Goal: Transaction & Acquisition: Purchase product/service

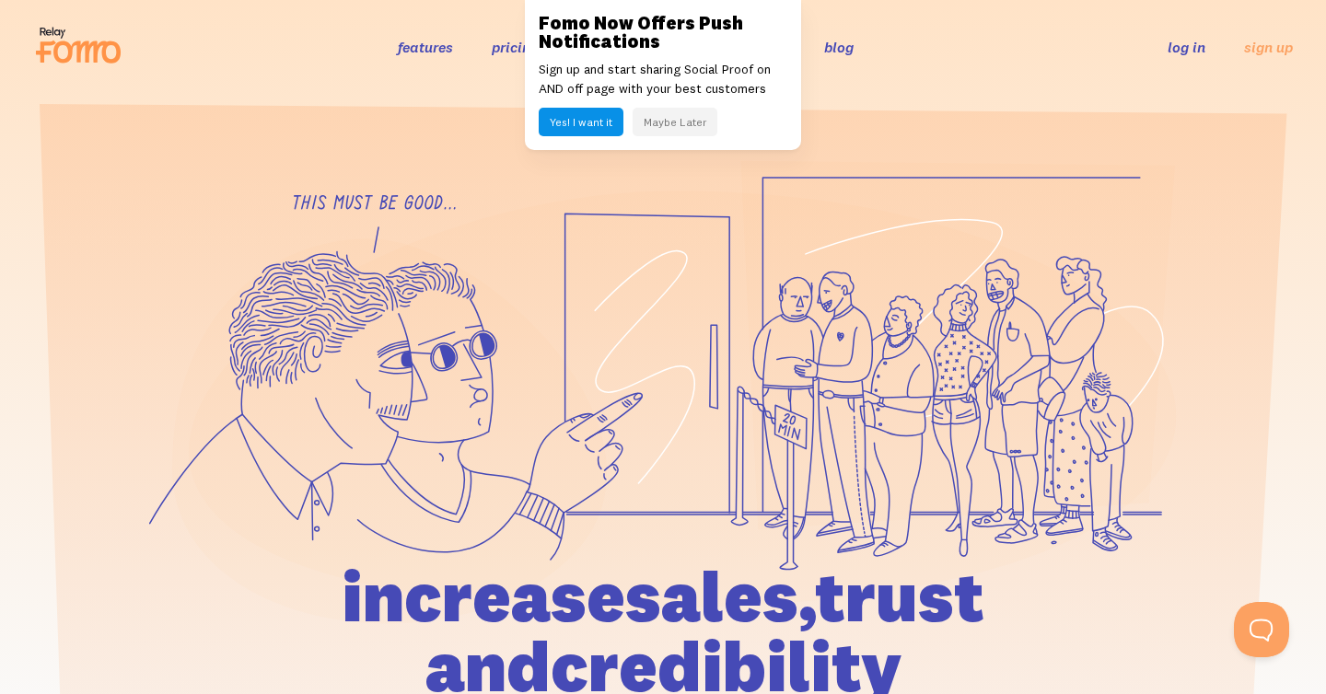
click at [514, 52] on link "pricing" at bounding box center [515, 47] width 47 height 18
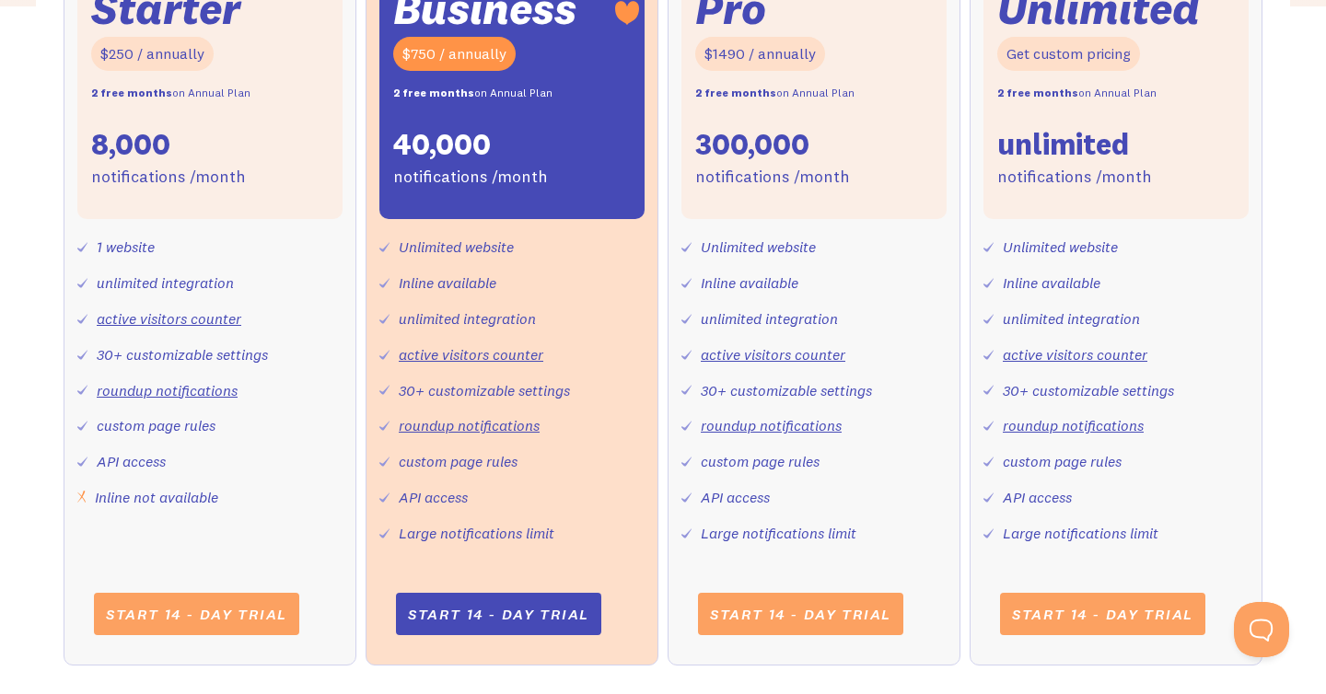
scroll to position [785, 0]
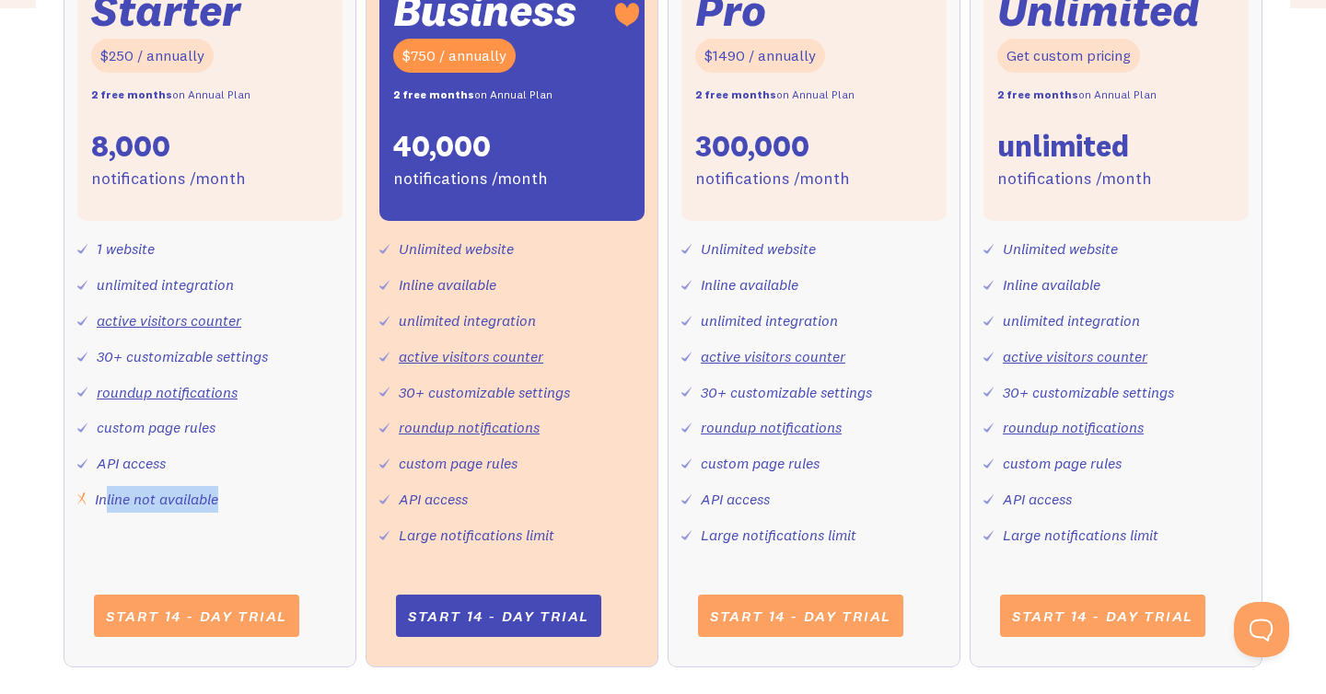
drag, startPoint x: 232, startPoint y: 512, endPoint x: 107, endPoint y: 503, distance: 125.6
click at [105, 503] on div "1 website unlimited integration active visitors counter 30+ customizable settin…" at bounding box center [209, 366] width 265 height 291
drag, startPoint x: 205, startPoint y: 432, endPoint x: 119, endPoint y: 430, distance: 86.6
click at [119, 430] on div "custom page rules" at bounding box center [156, 428] width 119 height 27
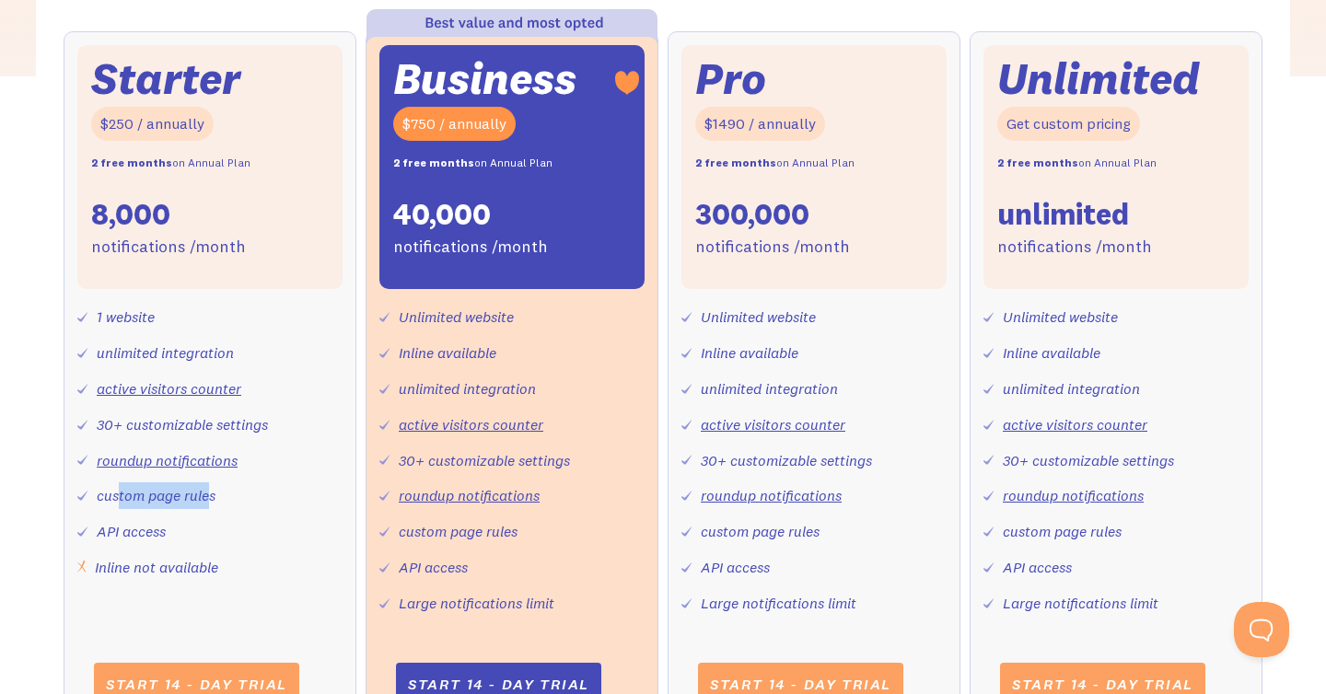
scroll to position [718, 0]
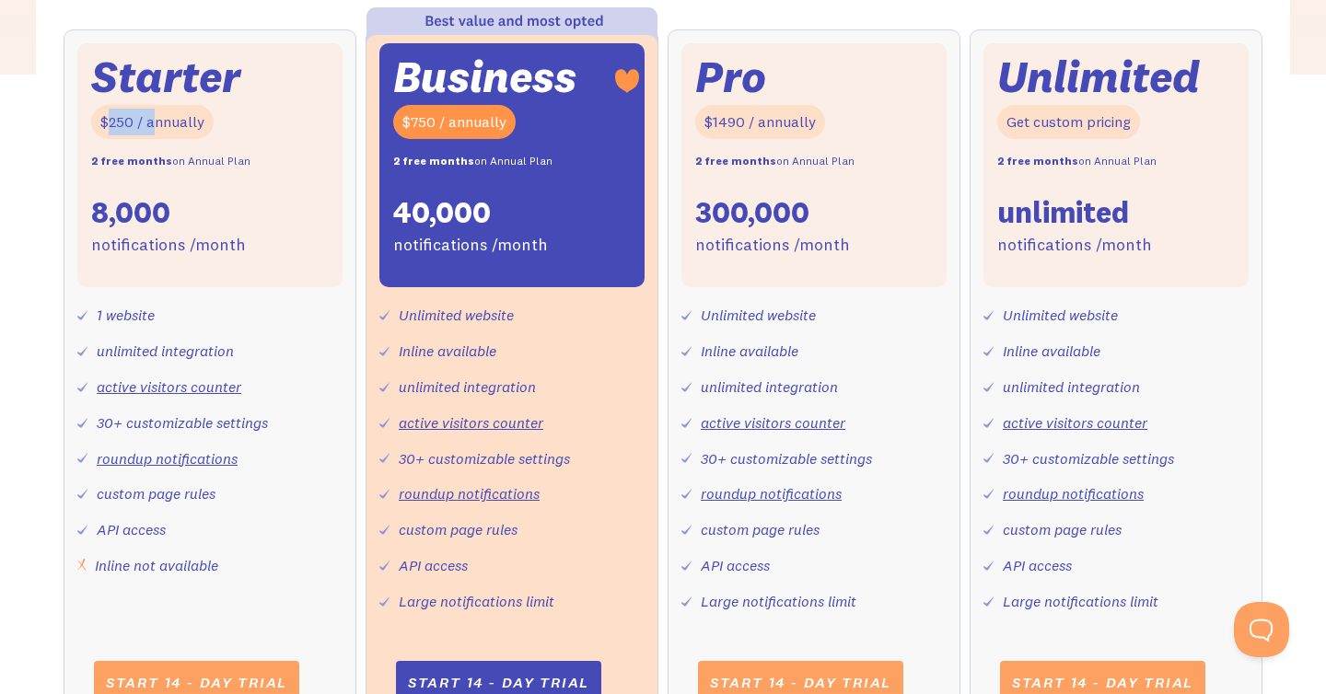
drag, startPoint x: 110, startPoint y: 125, endPoint x: 169, endPoint y: 125, distance: 59.9
click at [157, 125] on div "$250 / annually" at bounding box center [152, 122] width 122 height 34
drag, startPoint x: 199, startPoint y: 120, endPoint x: 148, endPoint y: 121, distance: 50.7
click at [146, 120] on div "$250 / annually" at bounding box center [152, 122] width 122 height 34
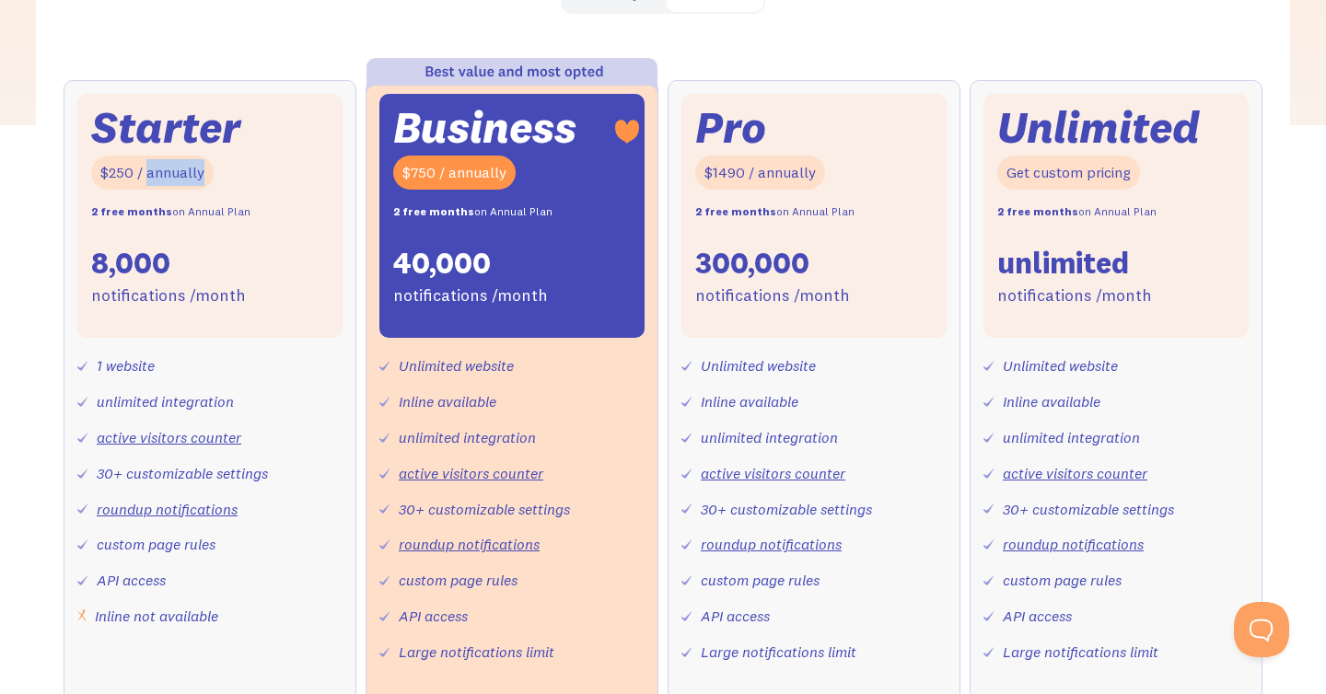
scroll to position [670, 0]
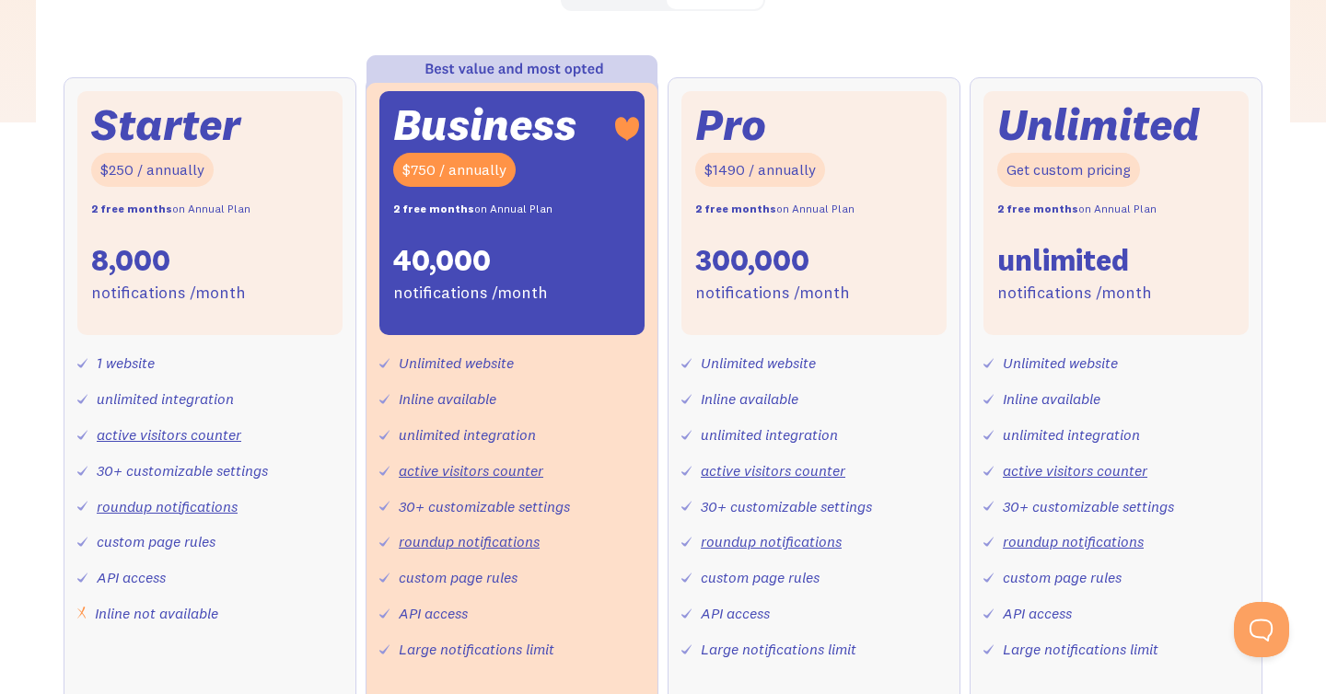
drag, startPoint x: 134, startPoint y: 365, endPoint x: 128, endPoint y: 375, distance: 11.5
click at [134, 365] on div "1 website" at bounding box center [126, 363] width 58 height 27
drag, startPoint x: 126, startPoint y: 398, endPoint x: 163, endPoint y: 401, distance: 36.9
click at [163, 401] on div "unlimited integration" at bounding box center [165, 399] width 137 height 27
drag, startPoint x: 252, startPoint y: 438, endPoint x: 72, endPoint y: 431, distance: 180.6
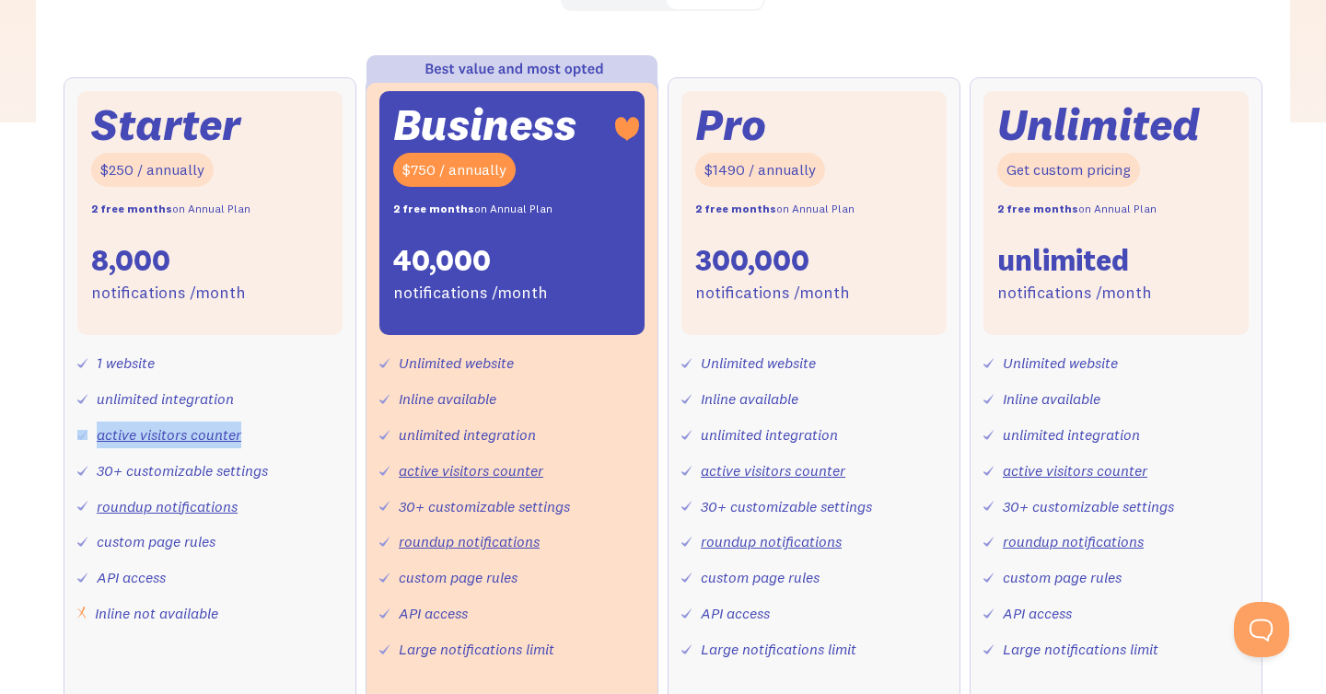
click at [71, 431] on div "Starter $250 / annually 2 free months on Annual Plan 8,000 notifications /month…" at bounding box center [210, 429] width 293 height 704
drag, startPoint x: 183, startPoint y: 474, endPoint x: 125, endPoint y: 473, distance: 58.0
click at [126, 473] on div "30+ customizable settings" at bounding box center [182, 471] width 171 height 27
drag, startPoint x: 242, startPoint y: 506, endPoint x: 142, endPoint y: 503, distance: 100.4
click at [142, 503] on div "1 website unlimited integration active visitors counter 30+ customizable settin…" at bounding box center [209, 480] width 265 height 291
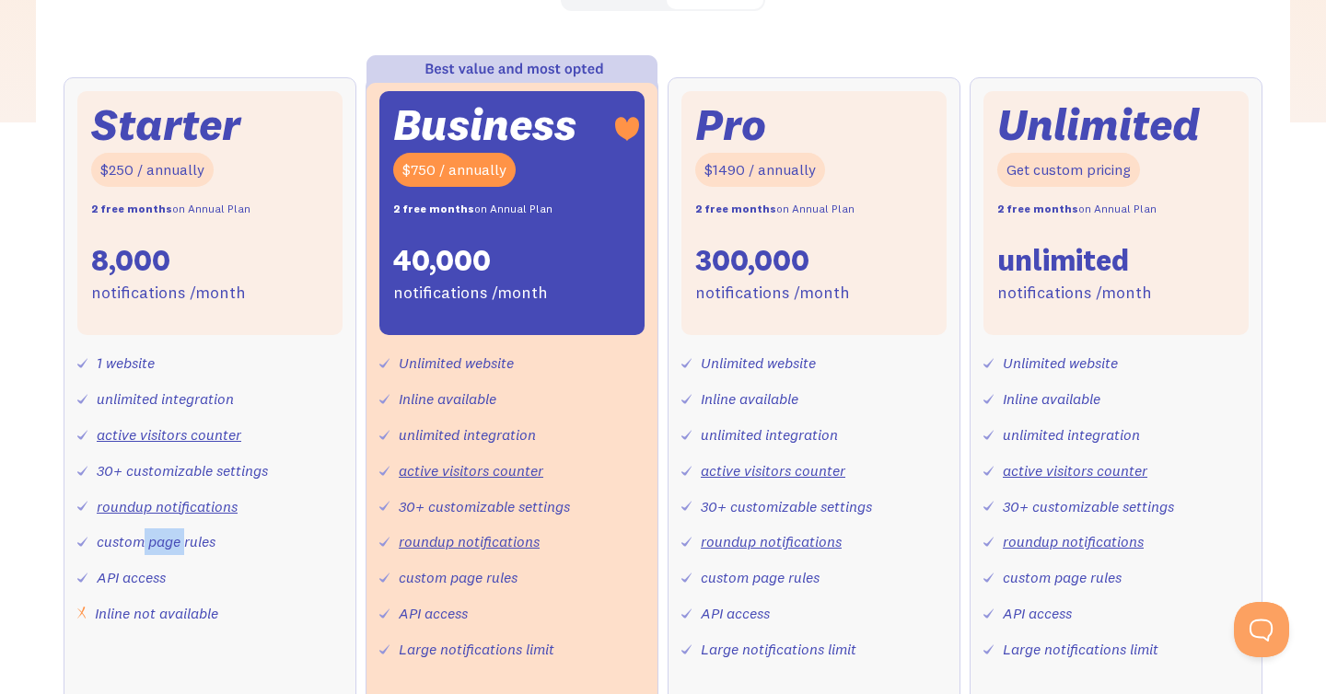
drag, startPoint x: 165, startPoint y: 548, endPoint x: 142, endPoint y: 548, distance: 23.0
click at [142, 548] on div "custom page rules" at bounding box center [156, 542] width 119 height 27
click at [112, 588] on div "1 website unlimited integration active visitors counter 30+ customizable settin…" at bounding box center [209, 480] width 265 height 291
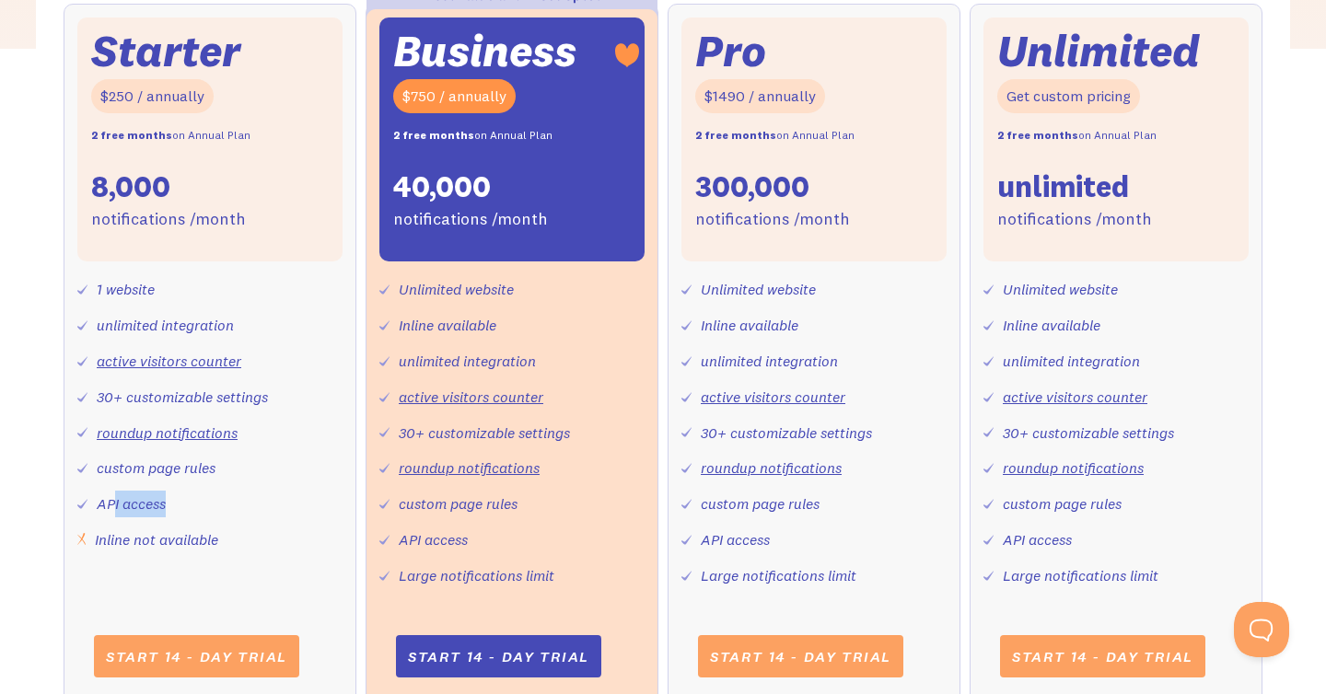
scroll to position [751, 0]
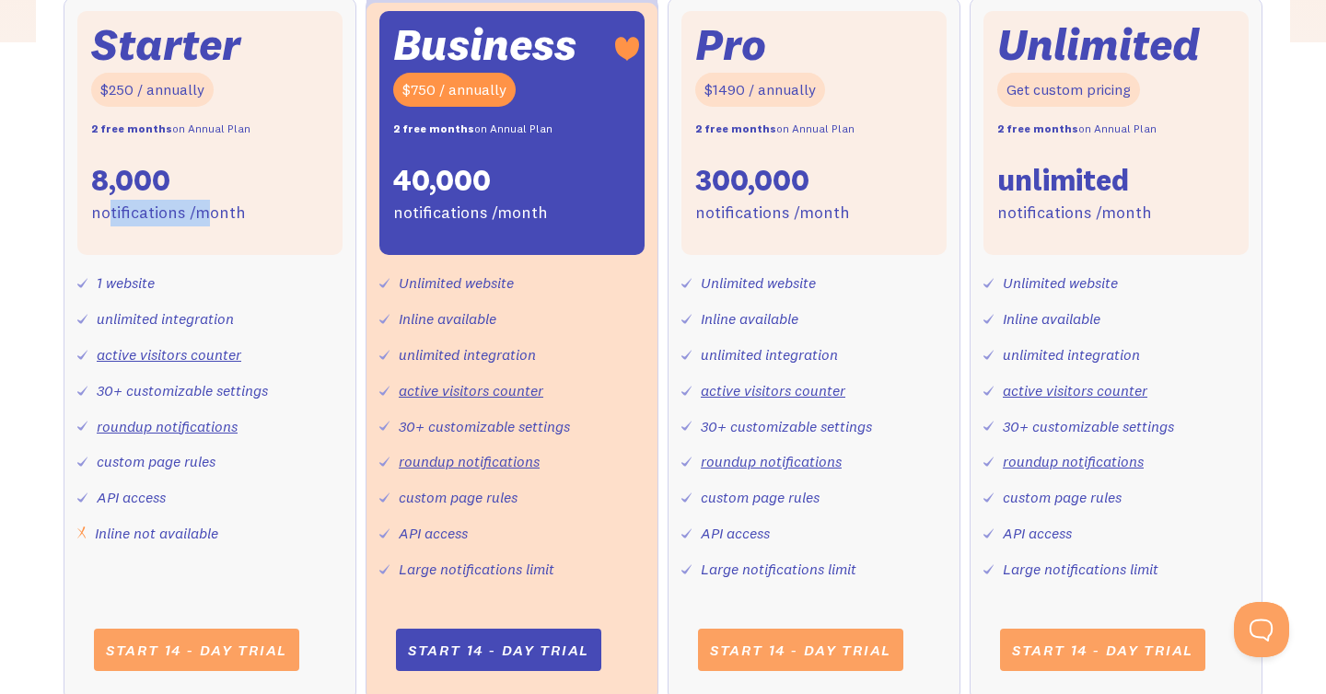
drag, startPoint x: 112, startPoint y: 210, endPoint x: 208, endPoint y: 214, distance: 95.8
click at [208, 214] on div "notifications /month" at bounding box center [168, 213] width 155 height 27
click at [182, 427] on link "roundup notifications" at bounding box center [167, 426] width 141 height 18
click at [204, 428] on link "roundup notifications" at bounding box center [167, 426] width 141 height 18
click at [444, 460] on link "roundup notifications" at bounding box center [469, 461] width 141 height 18
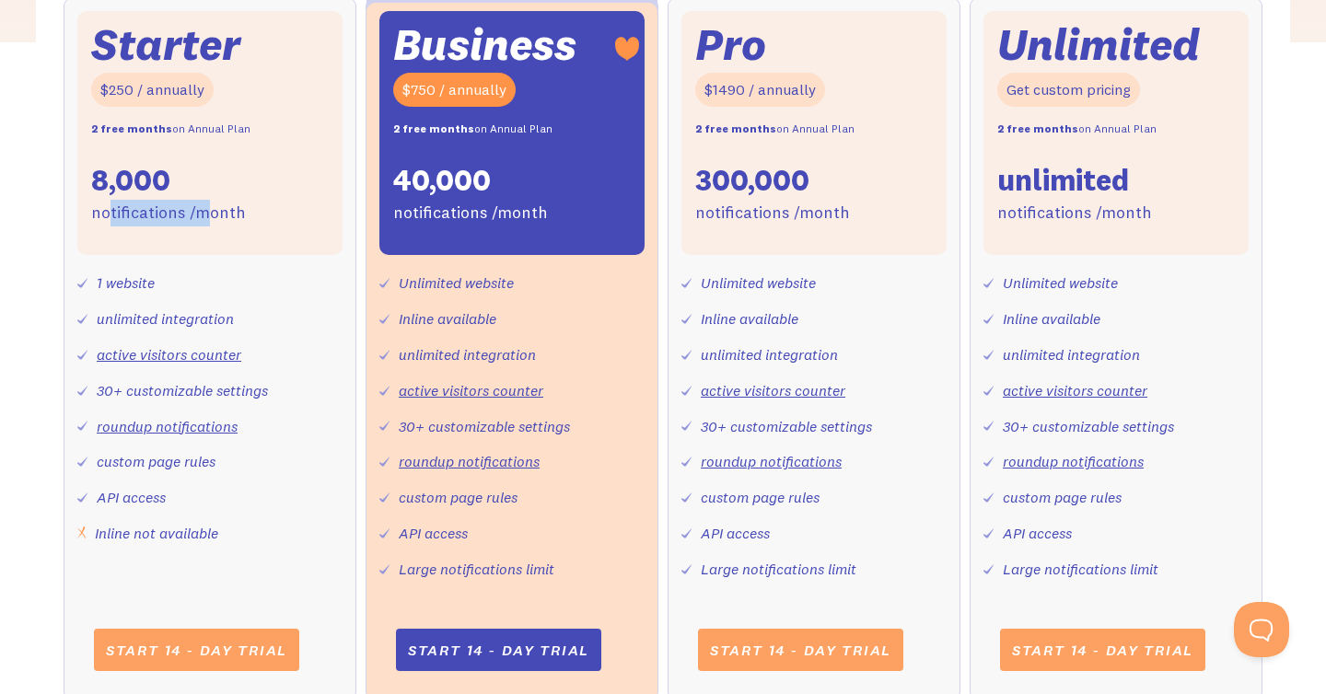
click at [435, 396] on link "active visitors counter" at bounding box center [471, 390] width 145 height 18
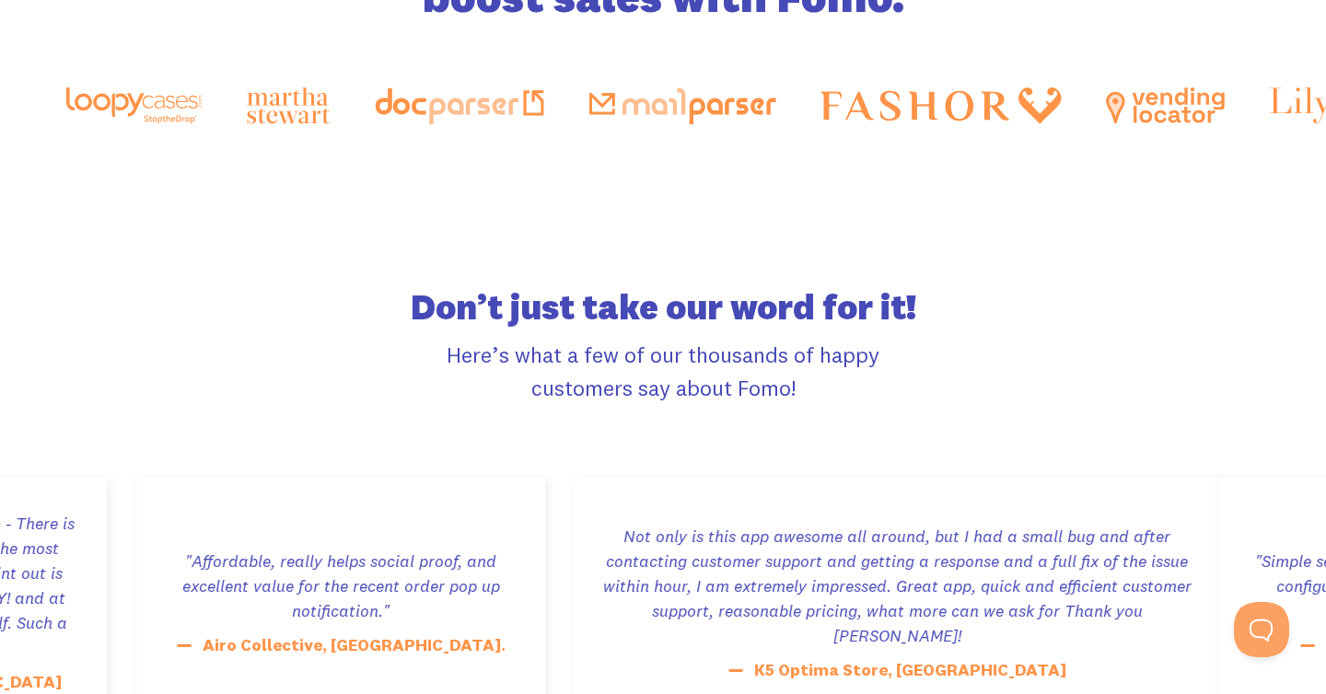
scroll to position [3107, 0]
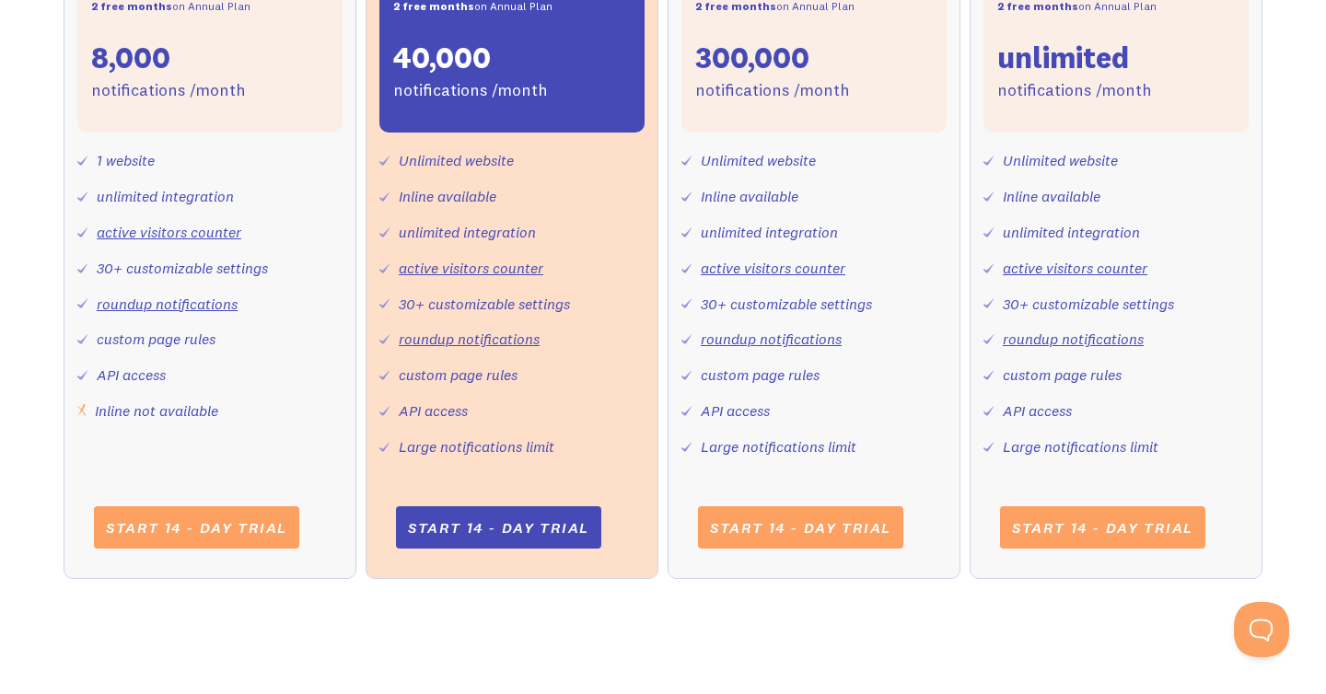
scroll to position [849, 0]
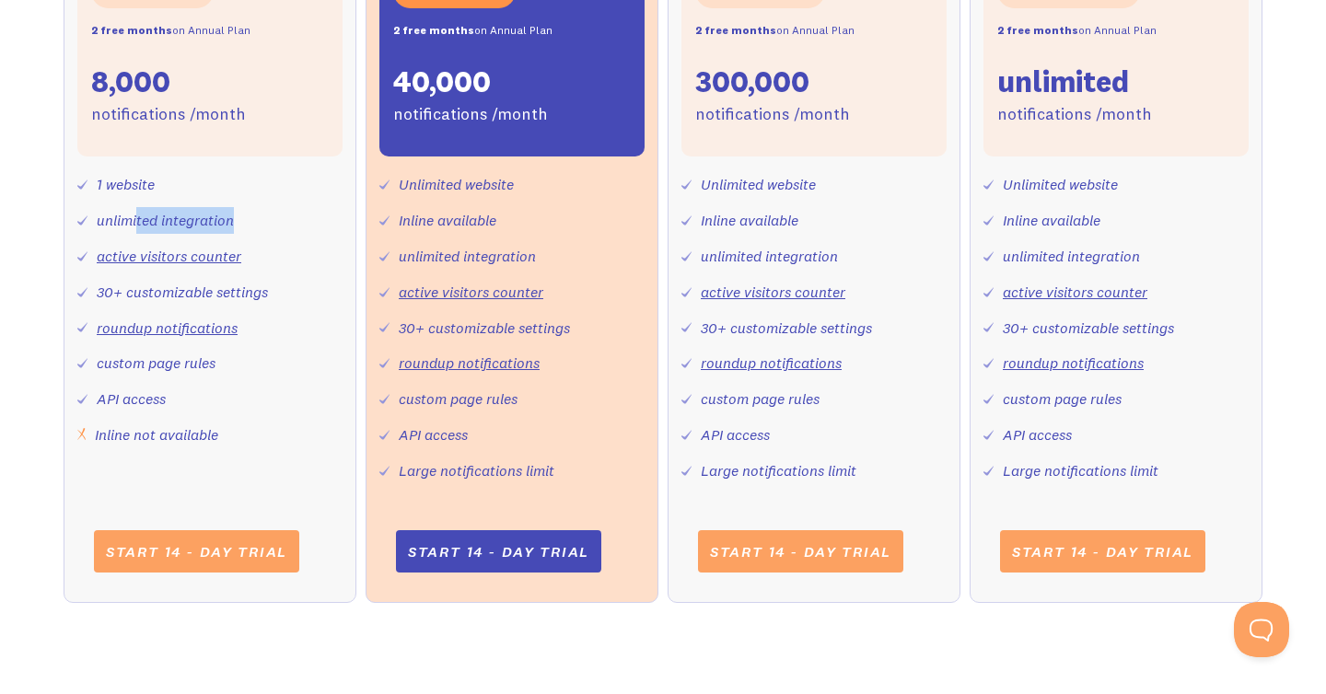
drag, startPoint x: 253, startPoint y: 225, endPoint x: 134, endPoint y: 225, distance: 119.7
click at [135, 225] on div "1 website unlimited integration active visitors counter 30+ customizable settin…" at bounding box center [209, 302] width 265 height 291
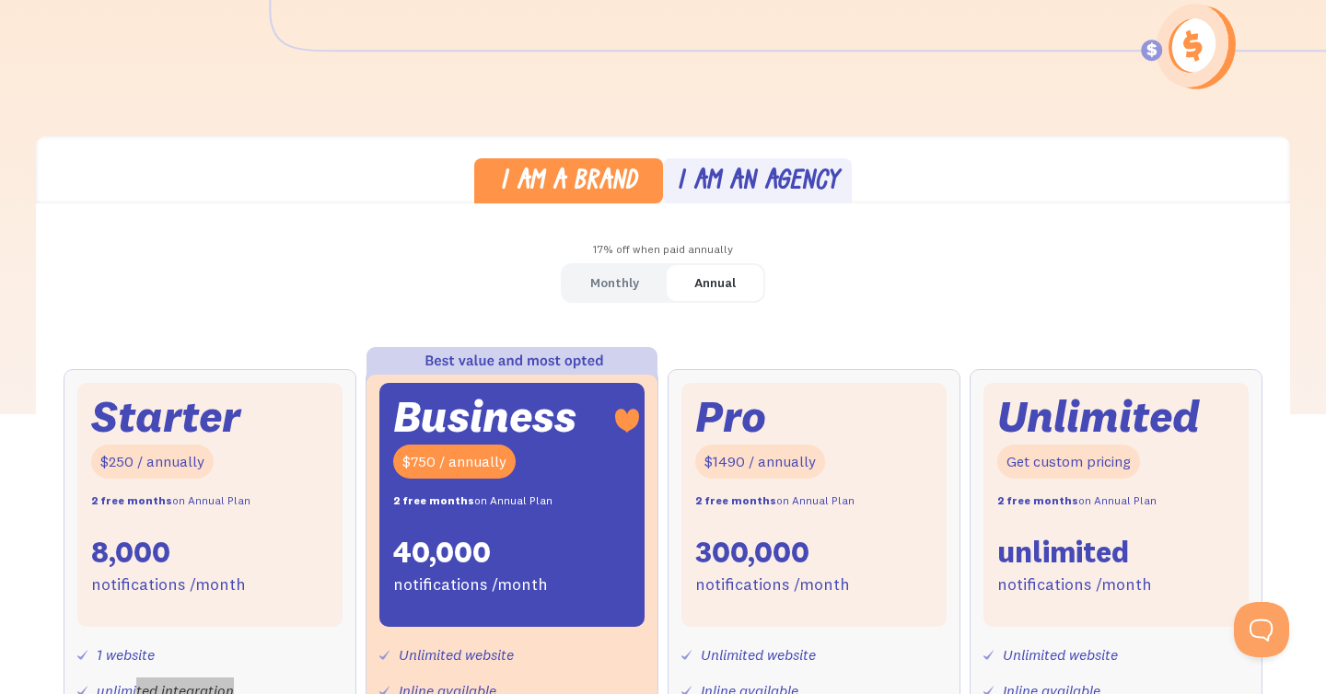
scroll to position [381, 0]
